Goal: Contribute content

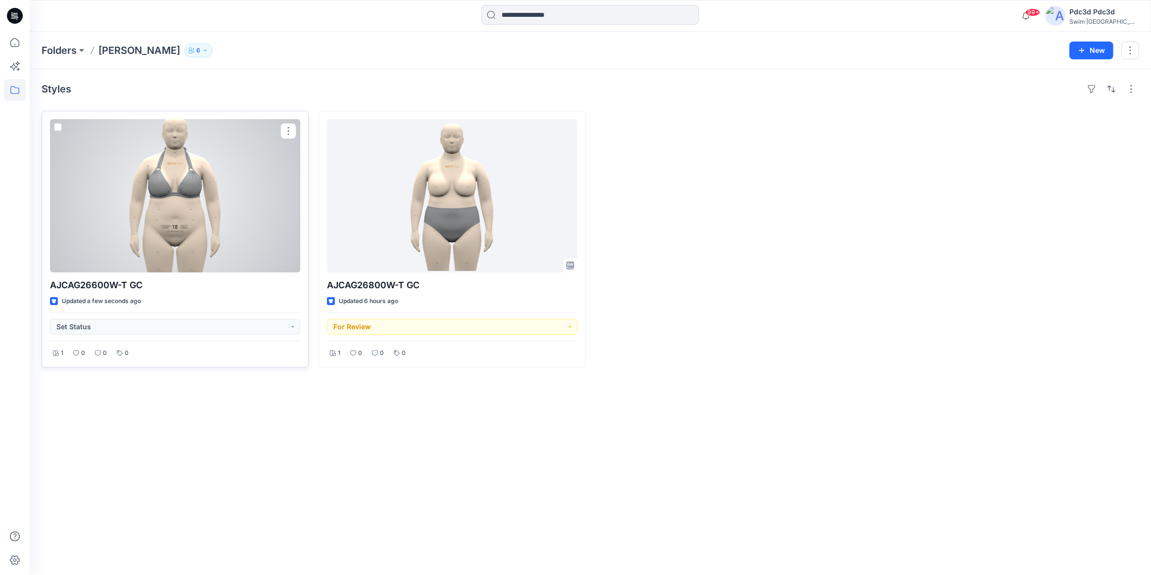
click at [142, 206] on div at bounding box center [175, 195] width 250 height 153
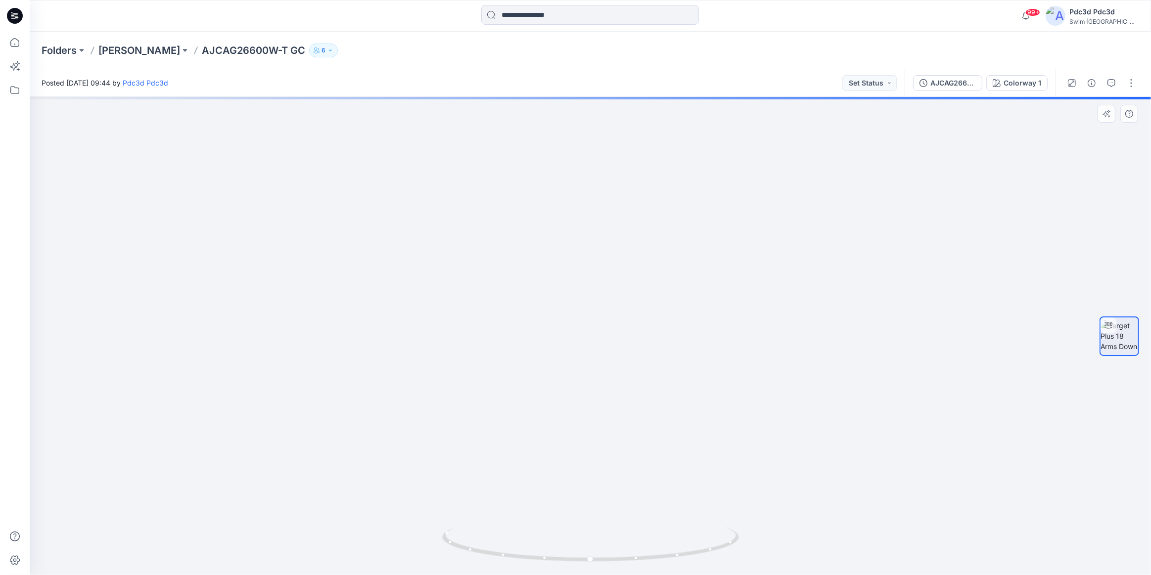
drag, startPoint x: 681, startPoint y: 246, endPoint x: 655, endPoint y: 351, distance: 108.1
click at [655, 351] on img at bounding box center [590, 284] width 485 height 581
click at [807, 235] on div at bounding box center [590, 336] width 1121 height 478
click at [1132, 88] on button "button" at bounding box center [1131, 83] width 16 height 16
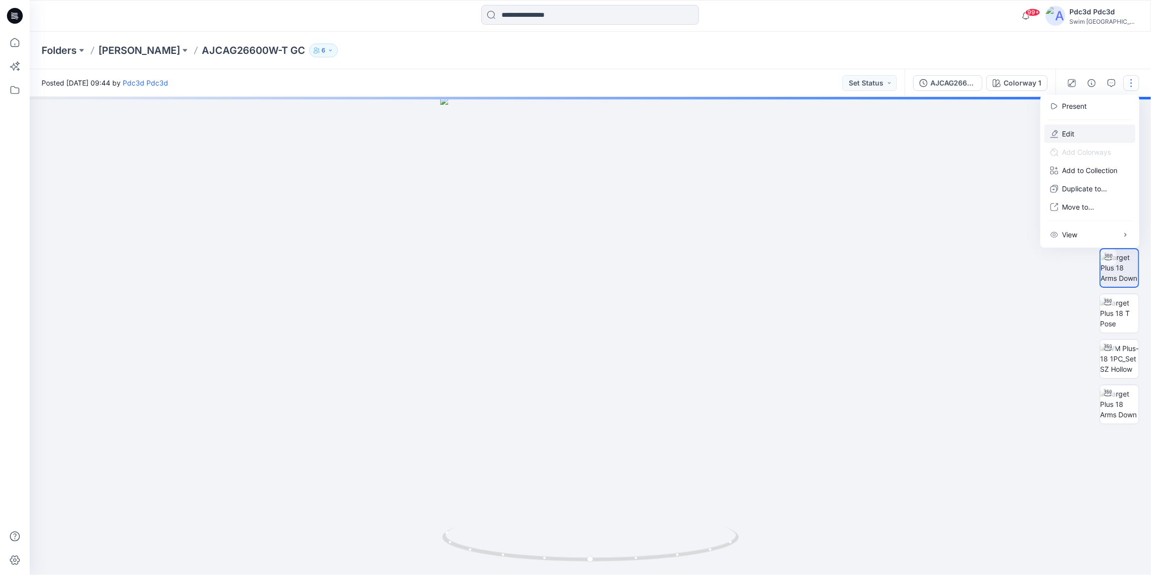
click at [1069, 131] on p "Edit" at bounding box center [1068, 134] width 12 height 10
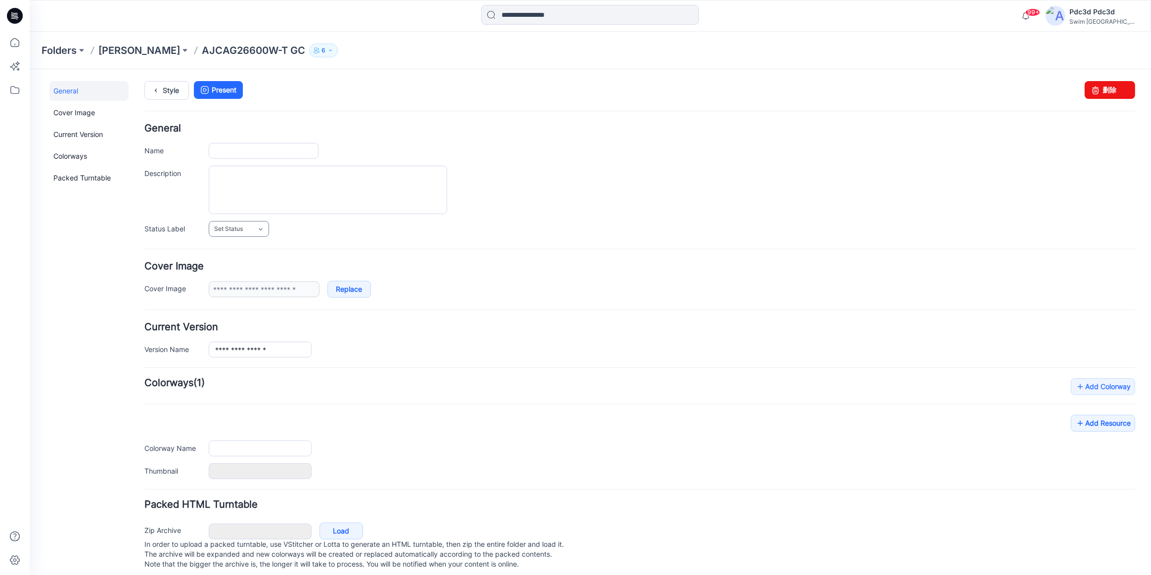
type input "**********"
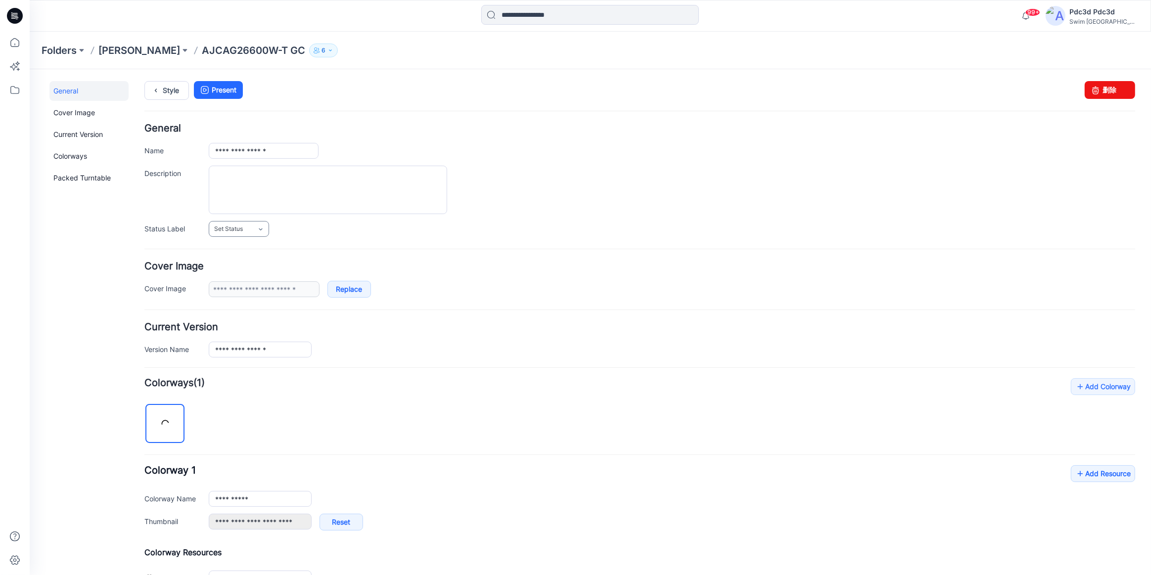
click at [259, 230] on icon at bounding box center [261, 229] width 8 height 8
click at [255, 293] on link "Approved" at bounding box center [250, 292] width 79 height 21
click at [256, 228] on link "Approved" at bounding box center [239, 229] width 60 height 16
click at [258, 272] on link "For Review" at bounding box center [250, 271] width 79 height 21
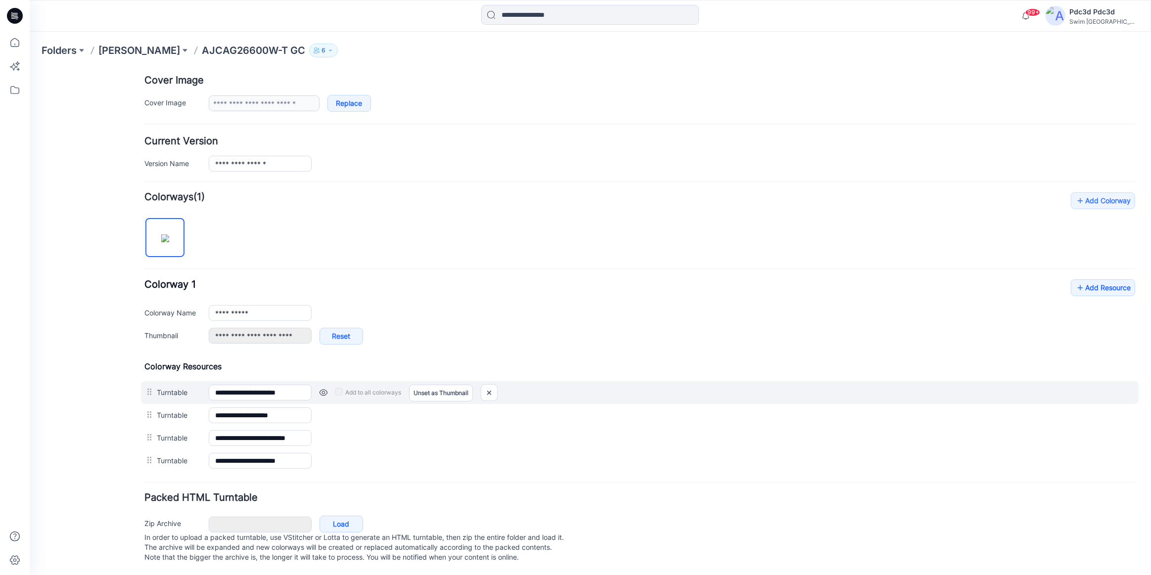
scroll to position [196, 0]
click at [491, 384] on img at bounding box center [489, 392] width 16 height 16
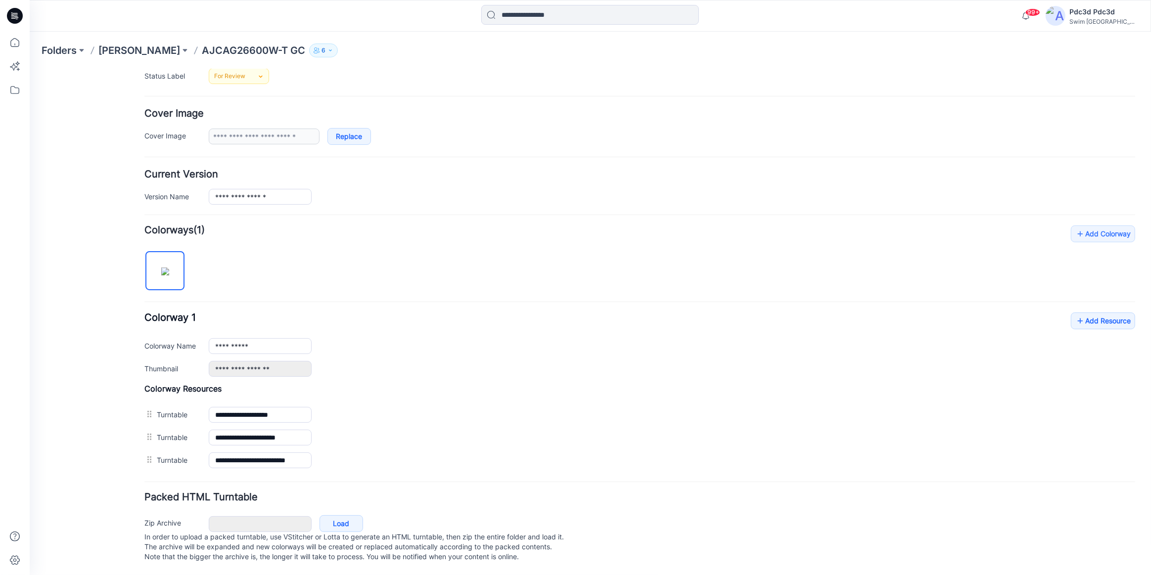
scroll to position [162, 0]
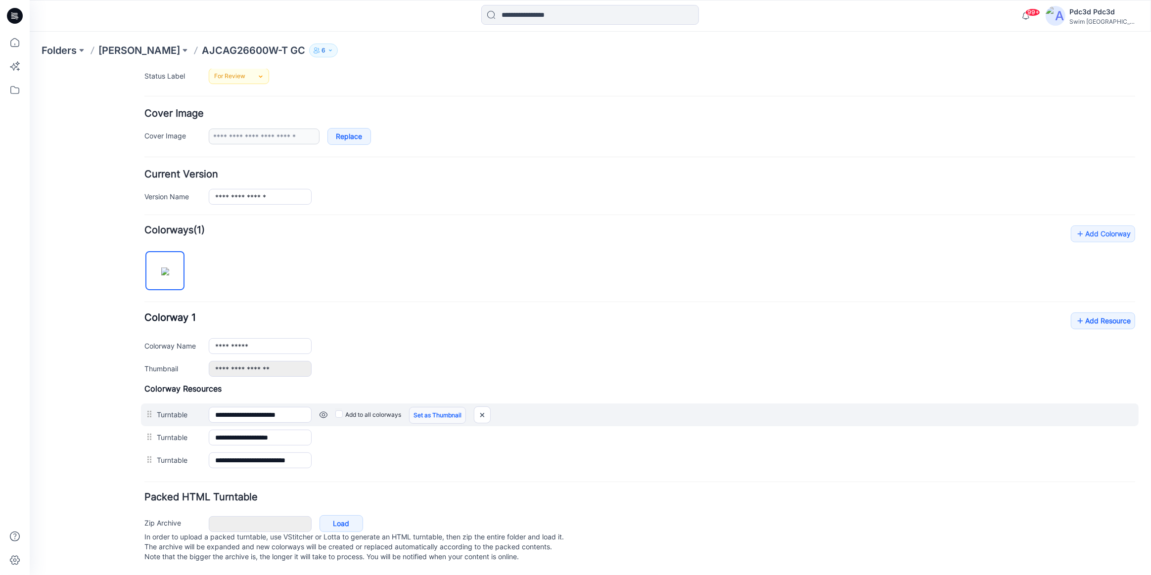
click at [434, 407] on link "Set as Thumbnail" at bounding box center [437, 415] width 57 height 17
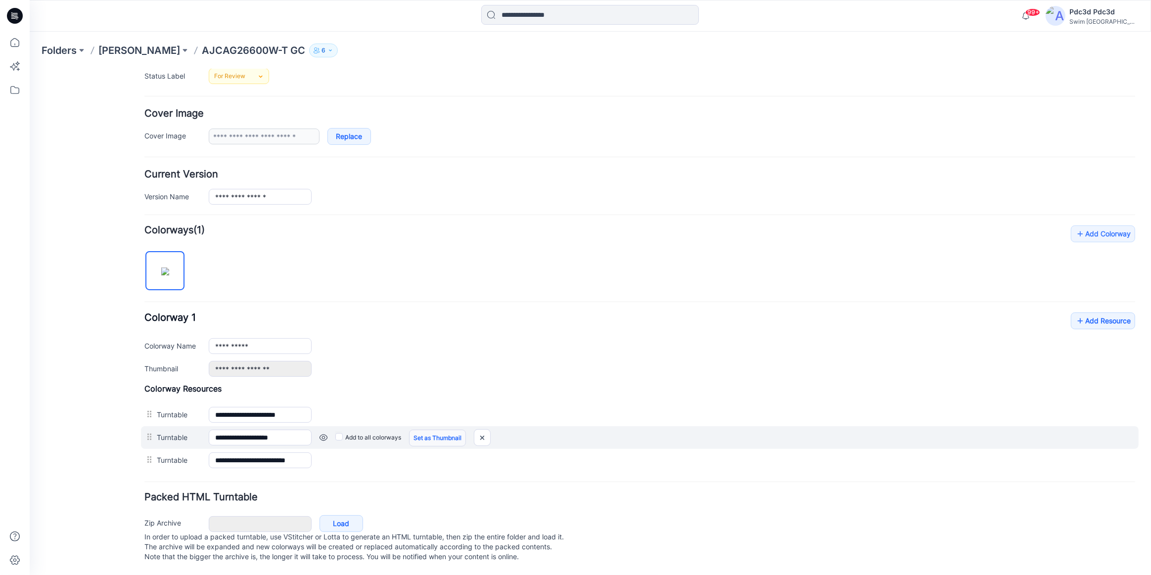
type input "**********"
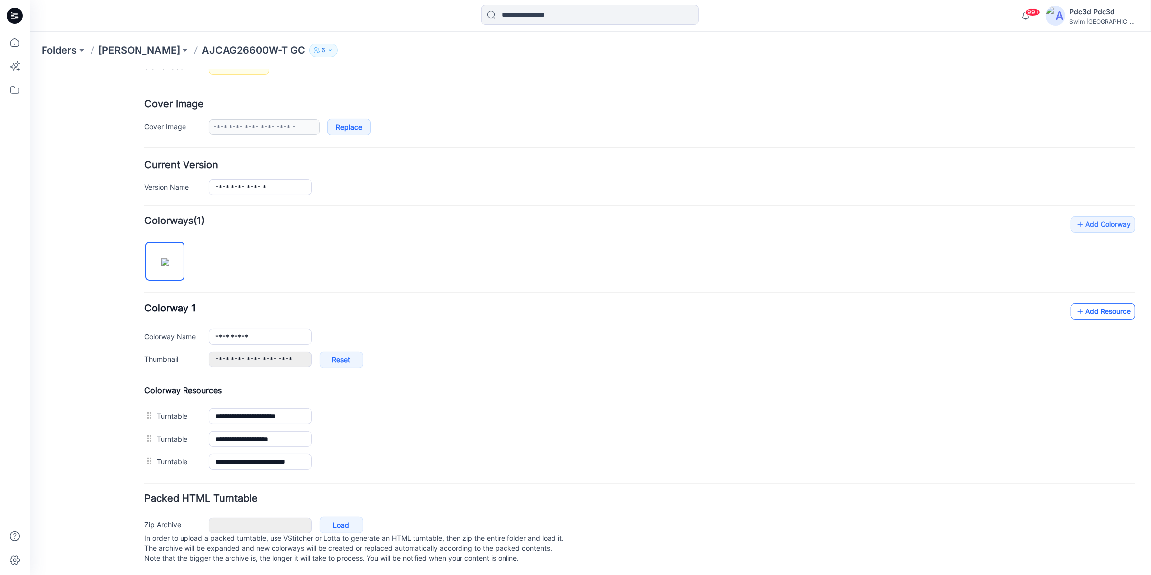
click at [1084, 313] on link "Add Resource" at bounding box center [1103, 311] width 64 height 17
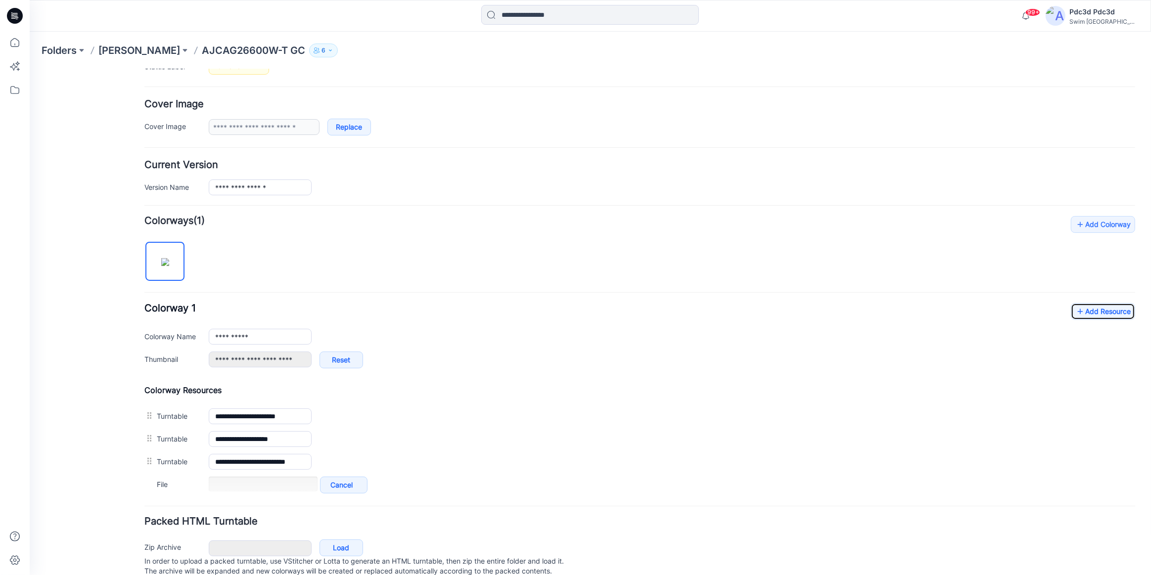
scroll to position [196, 0]
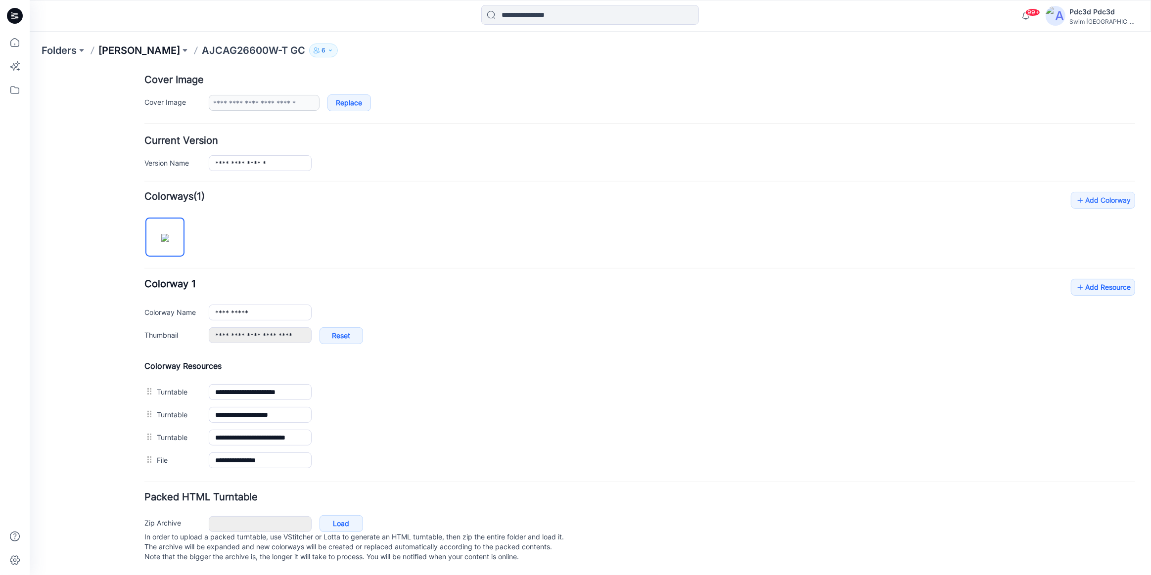
click at [156, 47] on p "[PERSON_NAME]" at bounding box center [139, 51] width 82 height 14
